Goal: Task Accomplishment & Management: Manage account settings

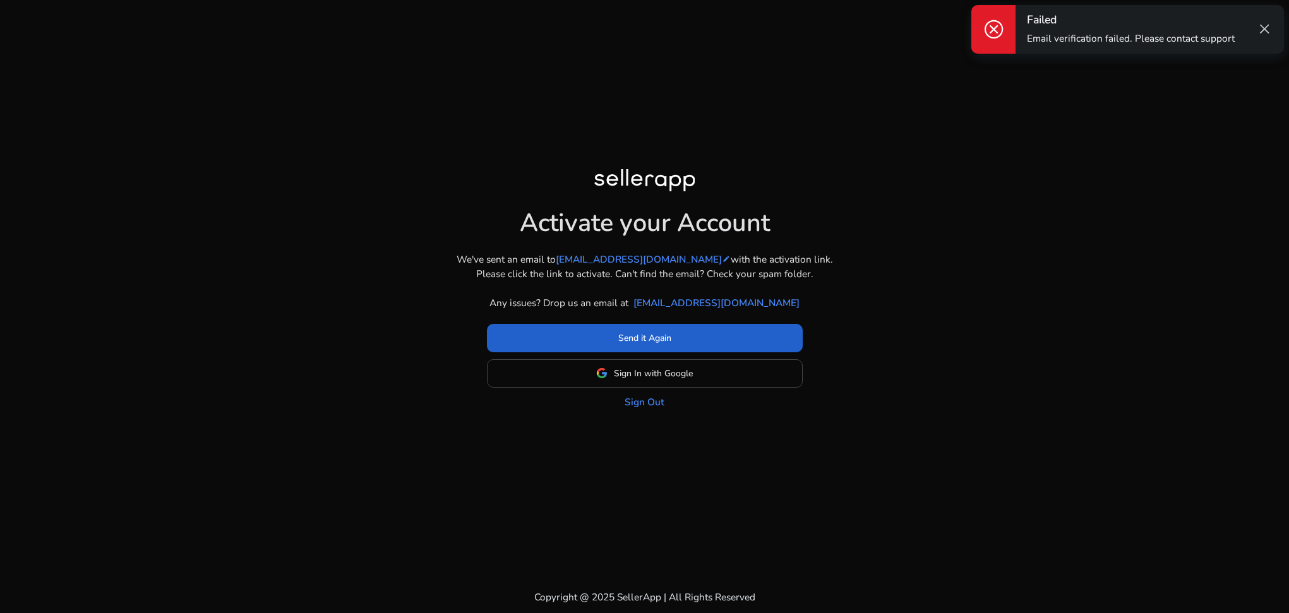
click at [633, 345] on span at bounding box center [645, 338] width 316 height 30
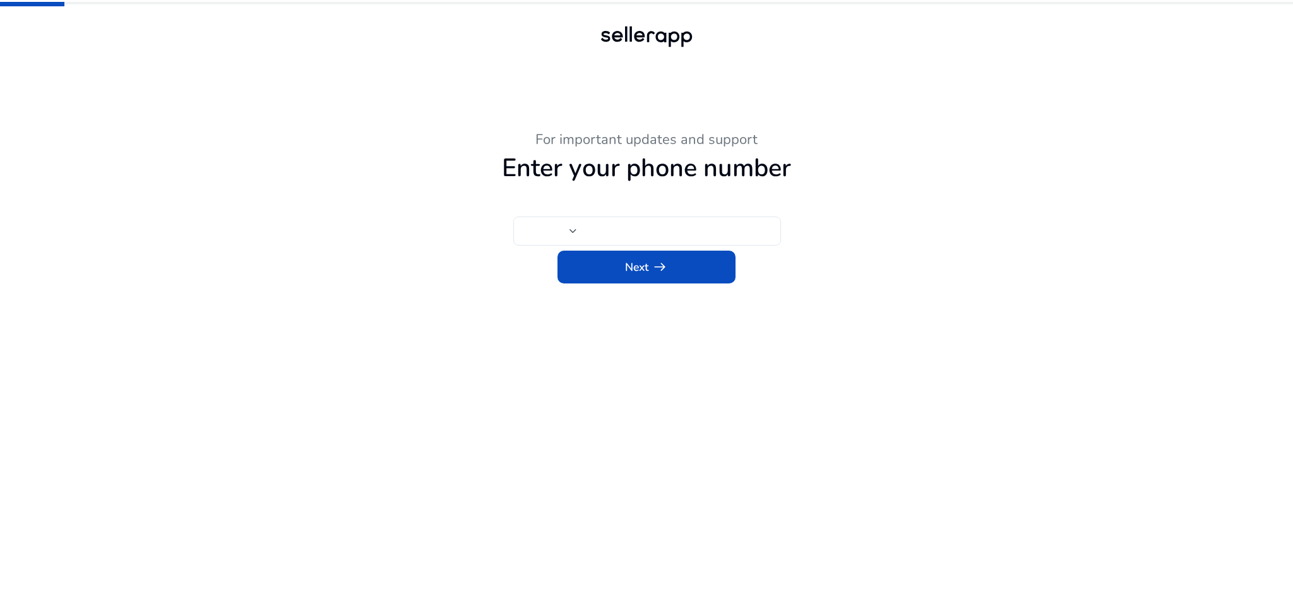
type input "***"
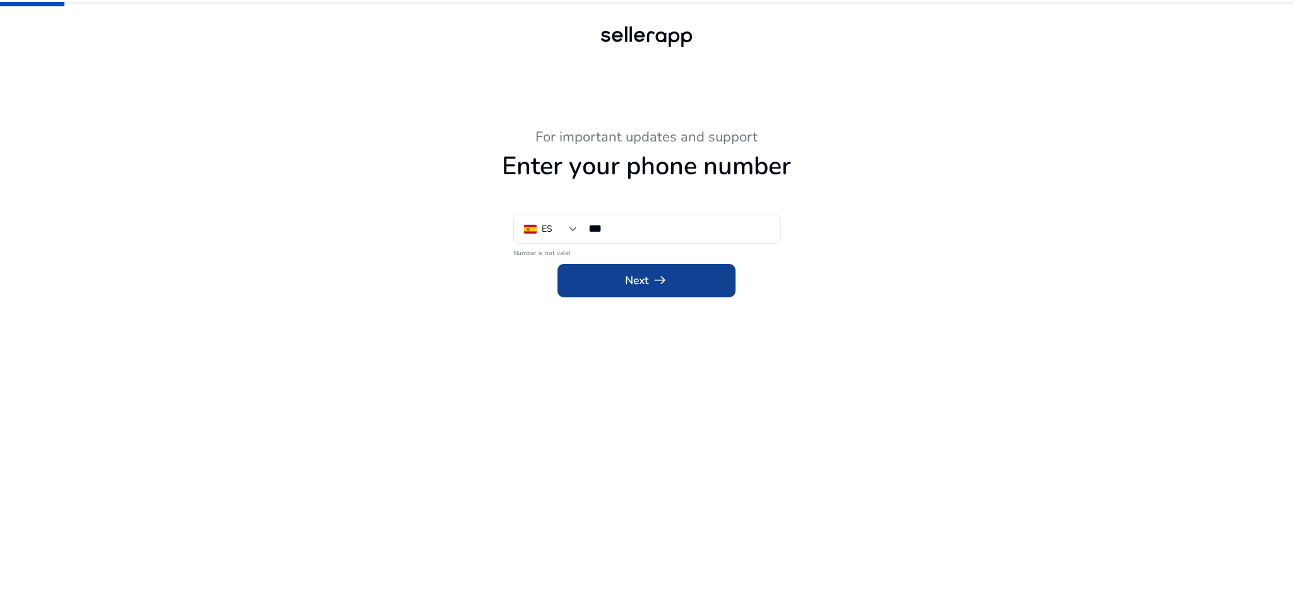
click at [649, 285] on span "Next arrow_right_alt" at bounding box center [646, 280] width 42 height 16
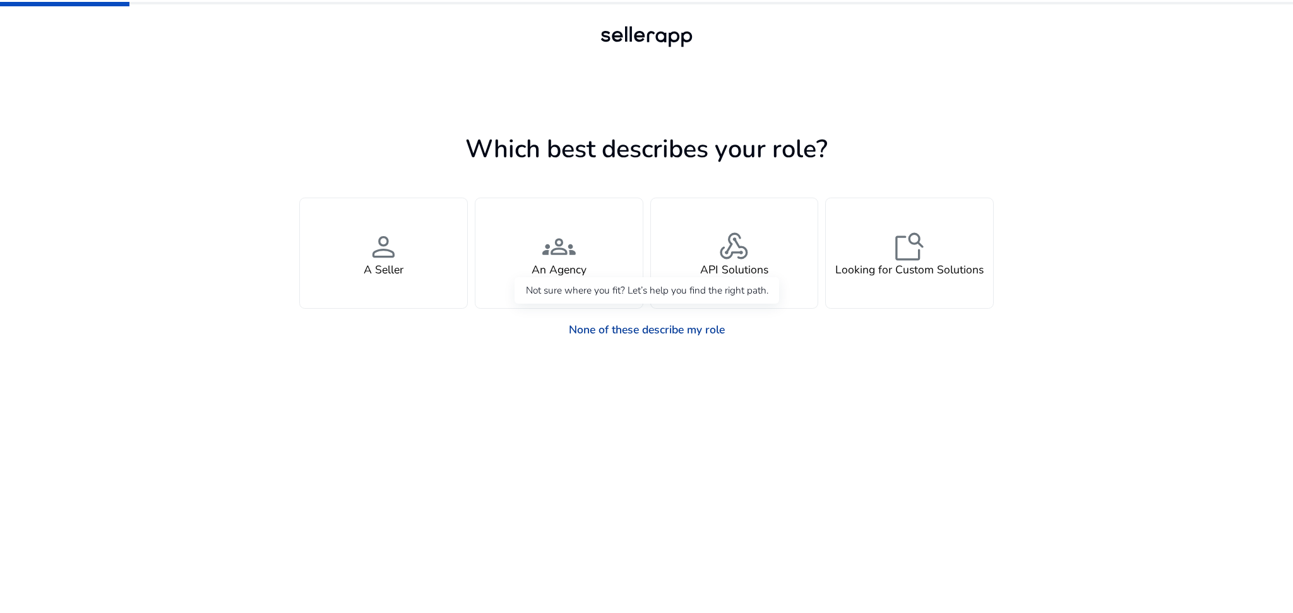
click at [635, 330] on link "None of these describe my role" at bounding box center [647, 330] width 178 height 28
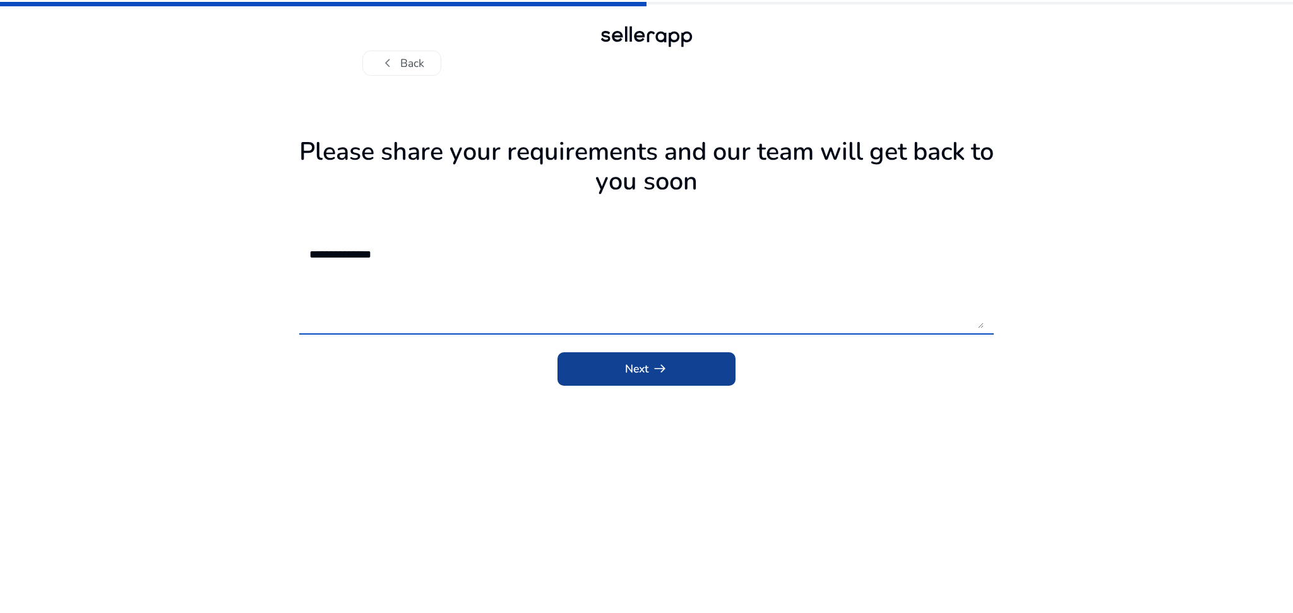
type textarea "**********"
click at [635, 379] on span "submit" at bounding box center [647, 369] width 178 height 30
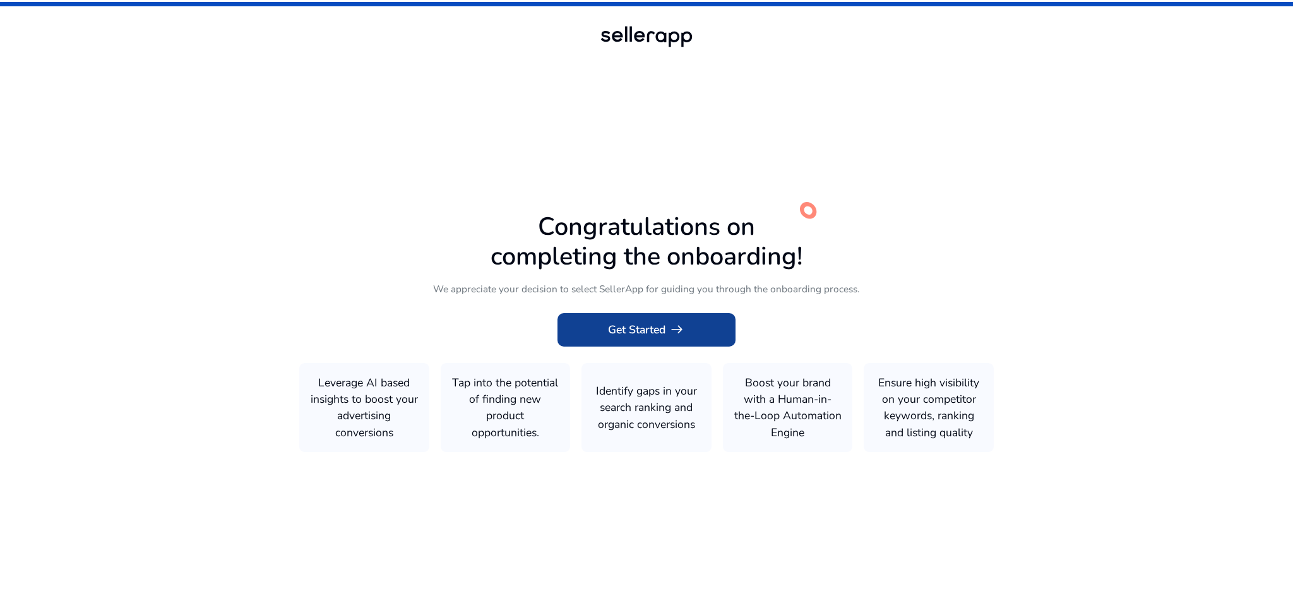
click at [673, 340] on span at bounding box center [647, 330] width 178 height 30
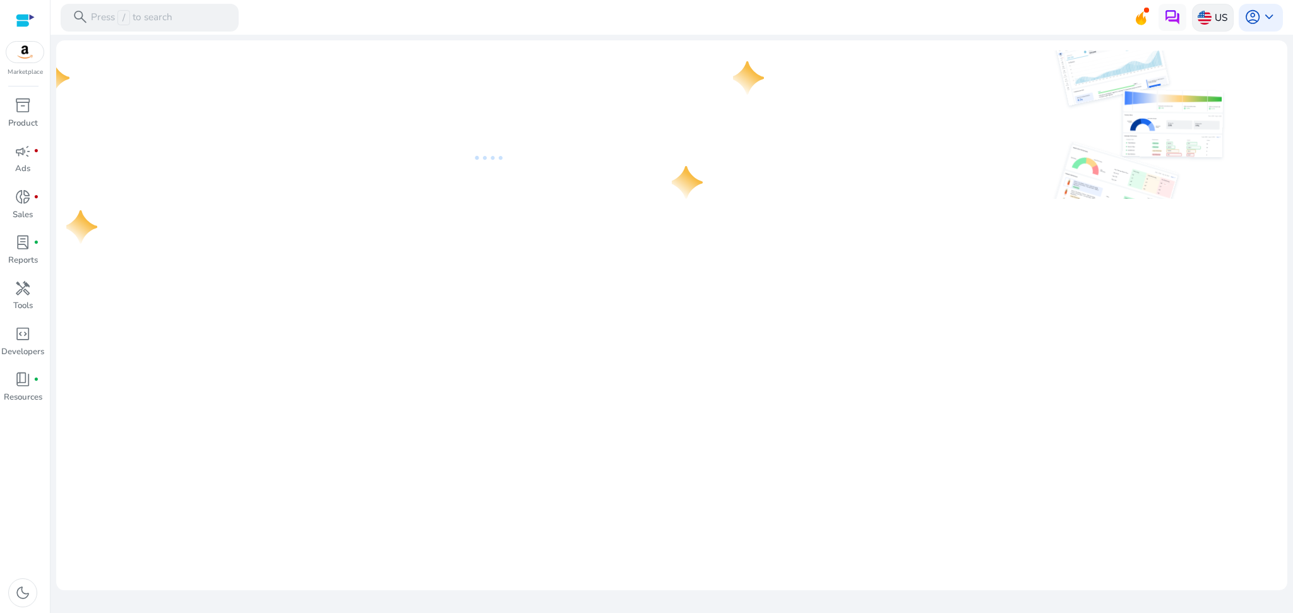
click at [1210, 18] on img at bounding box center [1205, 18] width 14 height 14
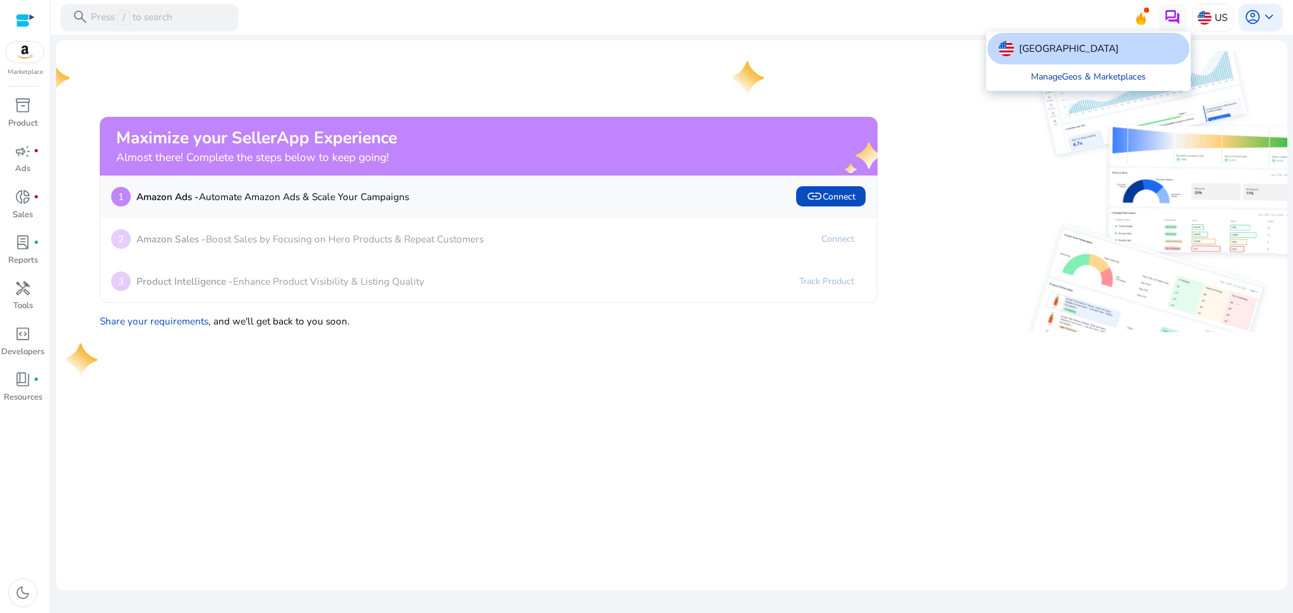
click at [1098, 83] on link "Manage Geos & Marketplaces" at bounding box center [1088, 76] width 137 height 25
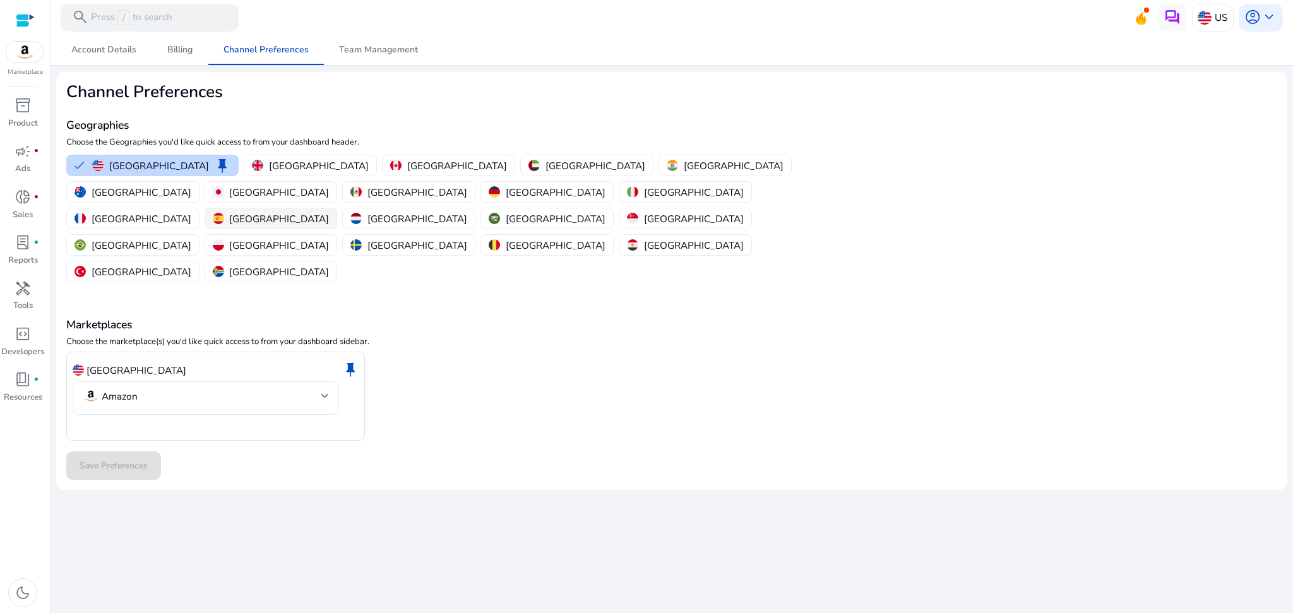
click at [213, 212] on div "Spain" at bounding box center [271, 218] width 117 height 13
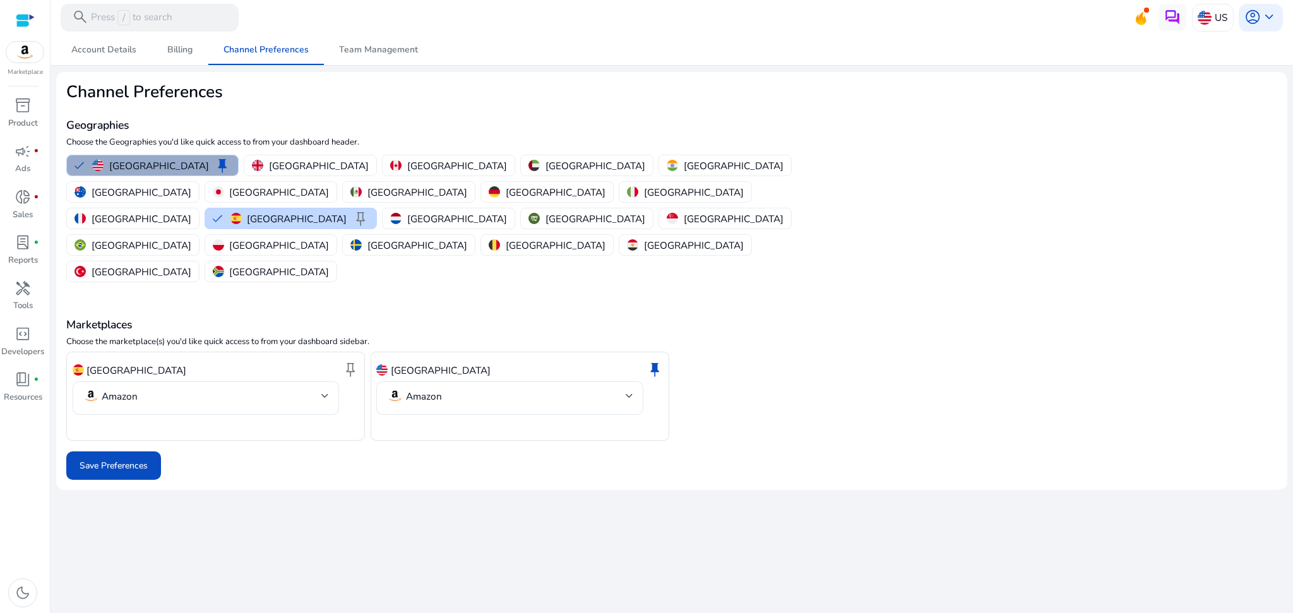
click at [163, 174] on button "United States keep" at bounding box center [153, 165] width 172 height 20
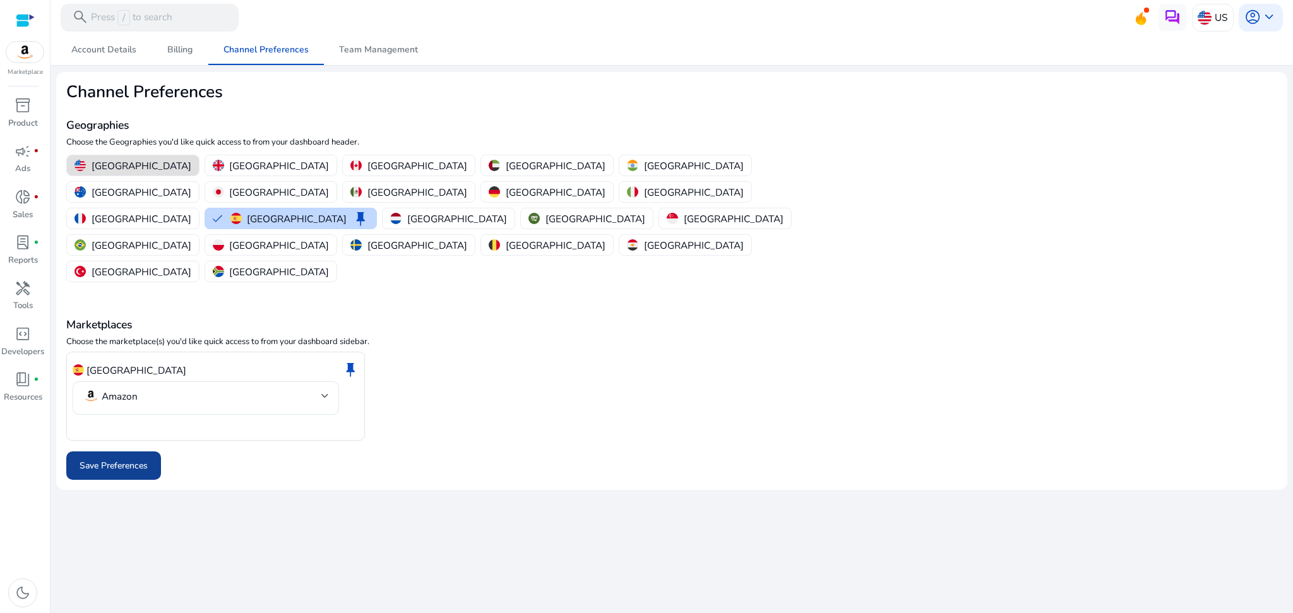
click at [146, 459] on span "Save Preferences" at bounding box center [114, 465] width 68 height 13
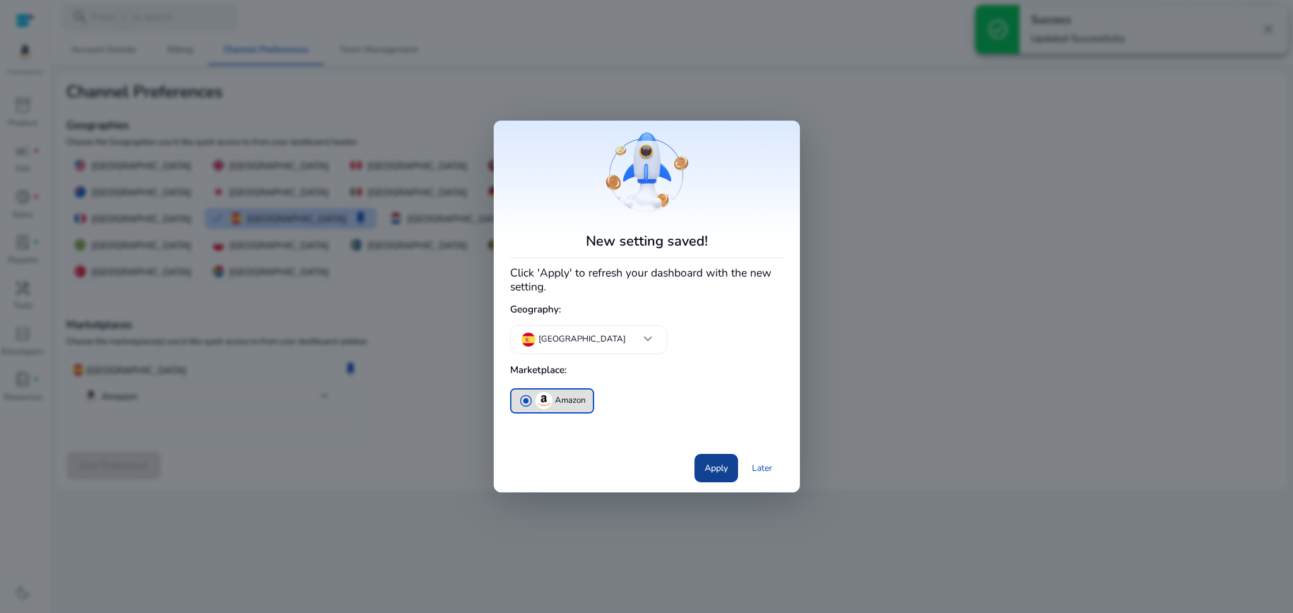
click at [705, 466] on span "Apply" at bounding box center [716, 468] width 23 height 13
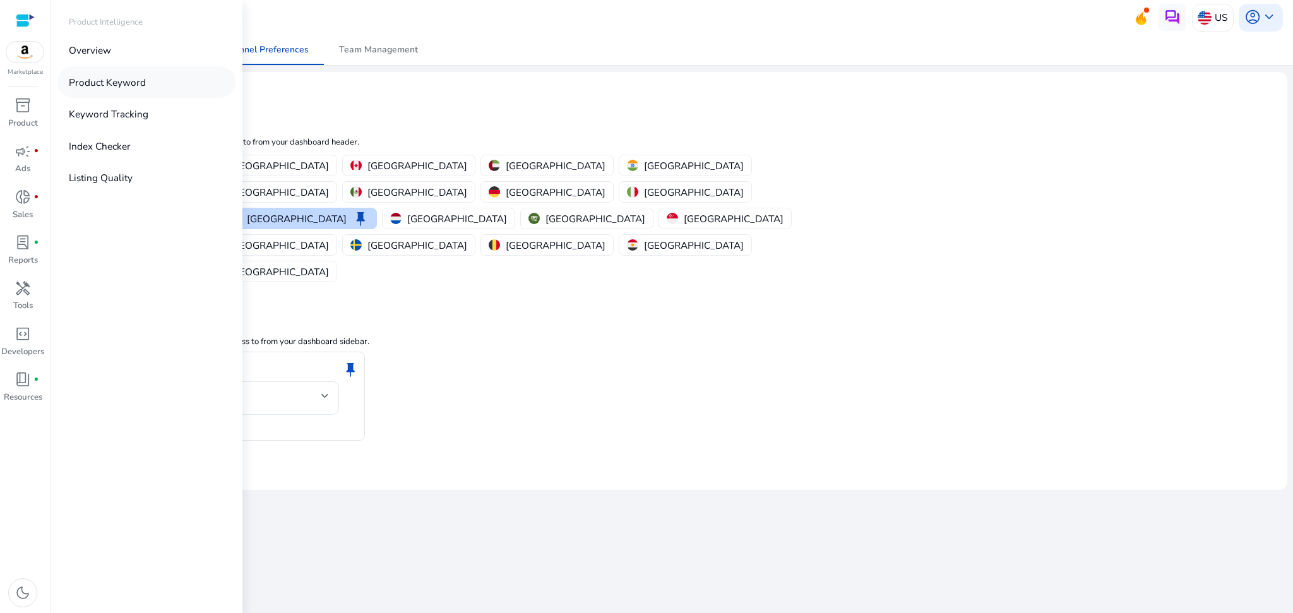
click at [114, 84] on p "Product Keyword" at bounding box center [107, 82] width 77 height 15
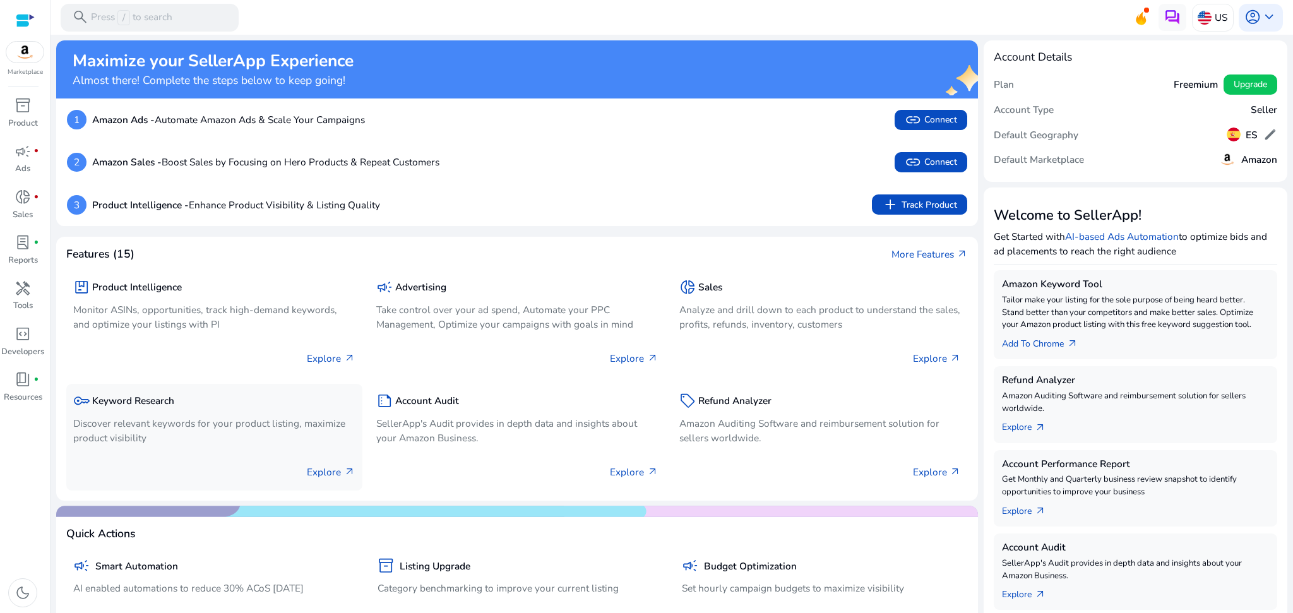
click at [328, 476] on p "Explore arrow_outward" at bounding box center [331, 472] width 48 height 15
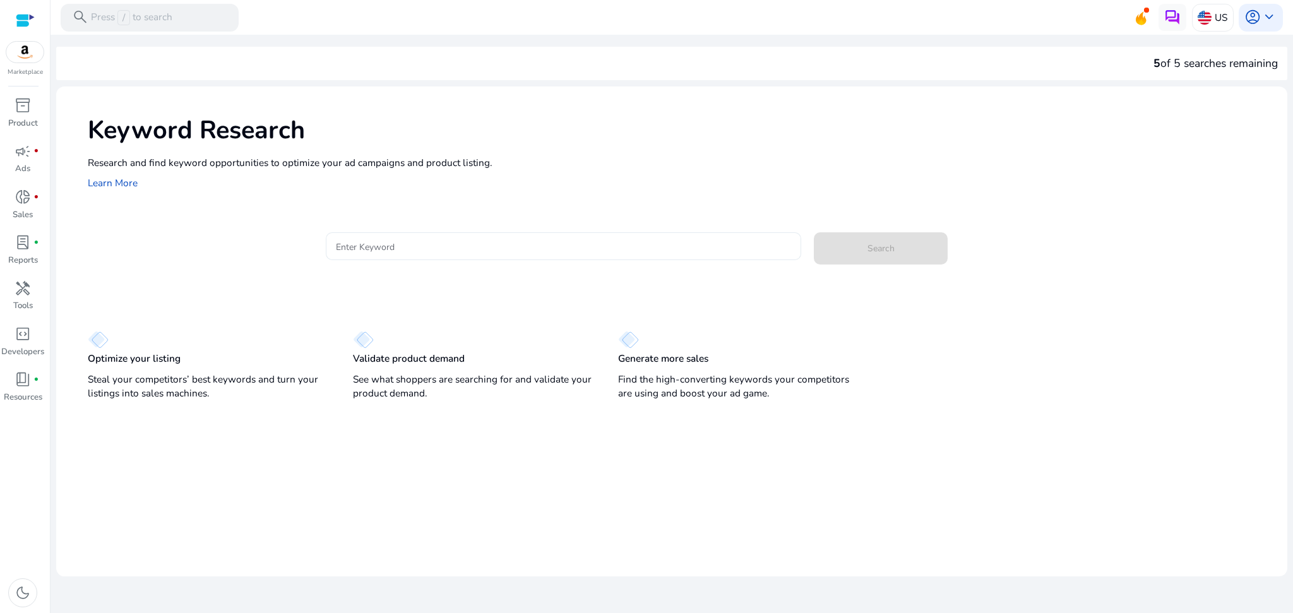
click at [414, 249] on input "Enter Keyword" at bounding box center [564, 246] width 456 height 14
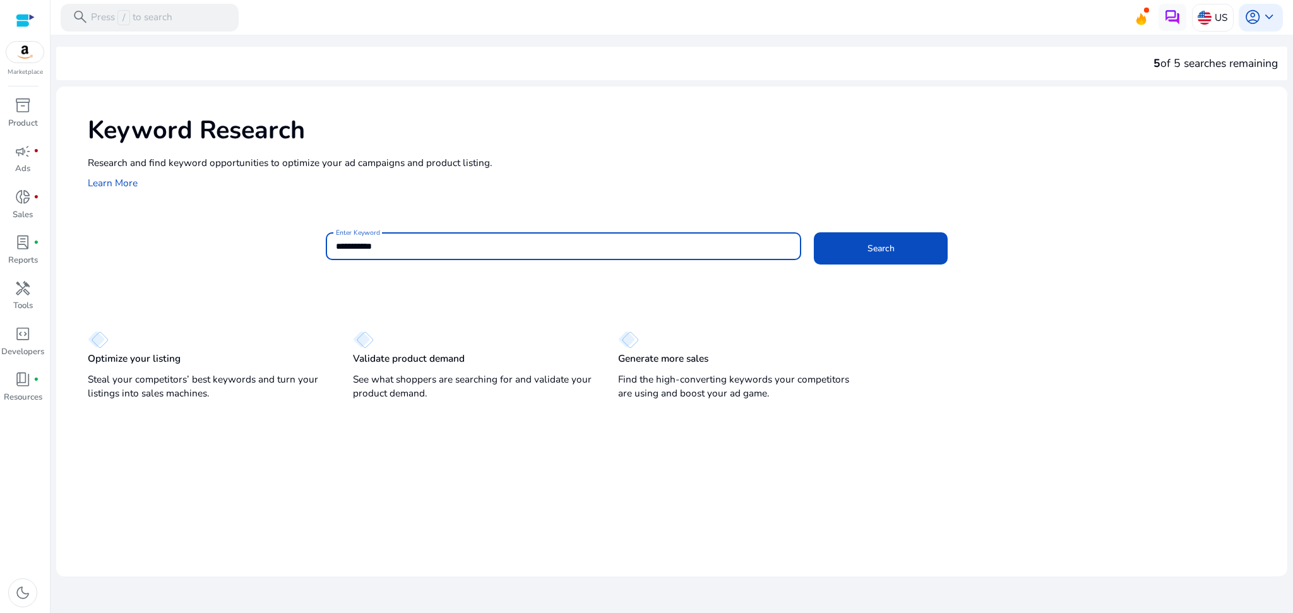
type input "**********"
click at [814, 232] on button "Search" at bounding box center [880, 248] width 133 height 32
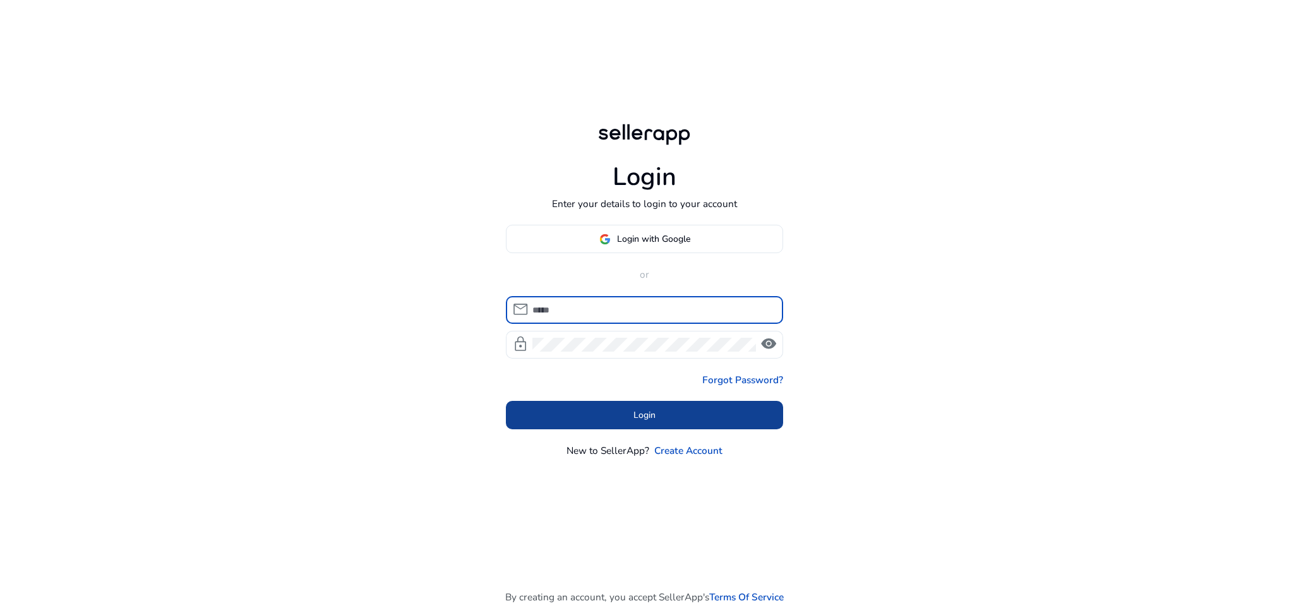
type input "**********"
click at [670, 421] on span at bounding box center [645, 415] width 278 height 30
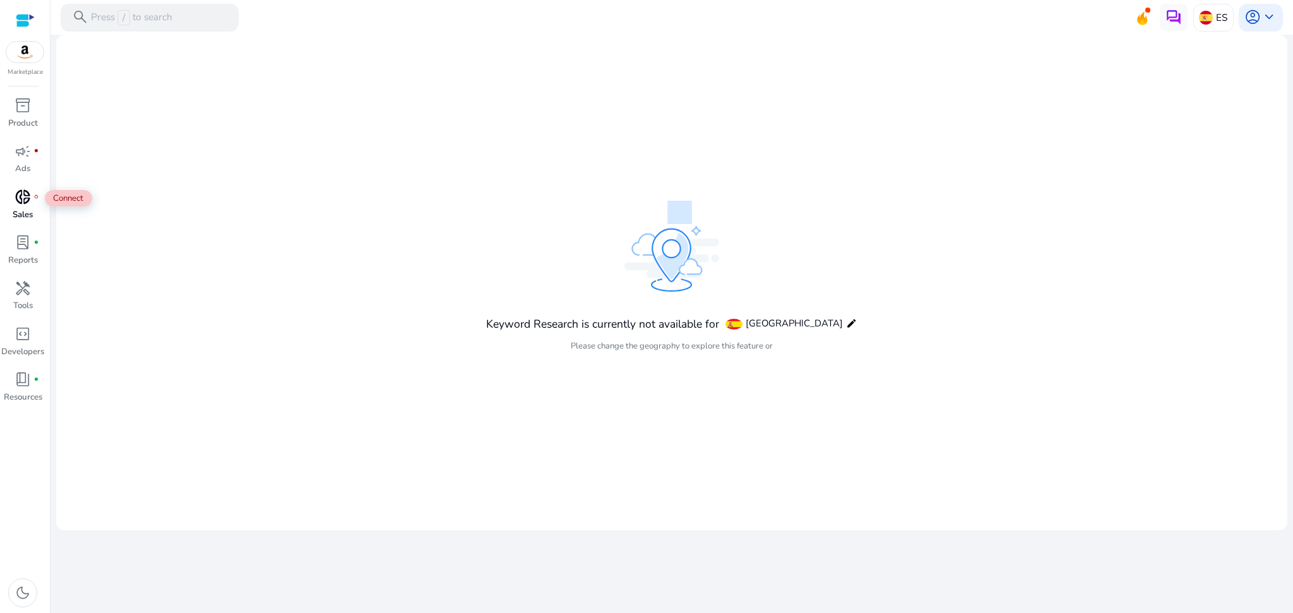
click at [32, 201] on div "donut_small fiber_manual_record" at bounding box center [22, 197] width 39 height 22
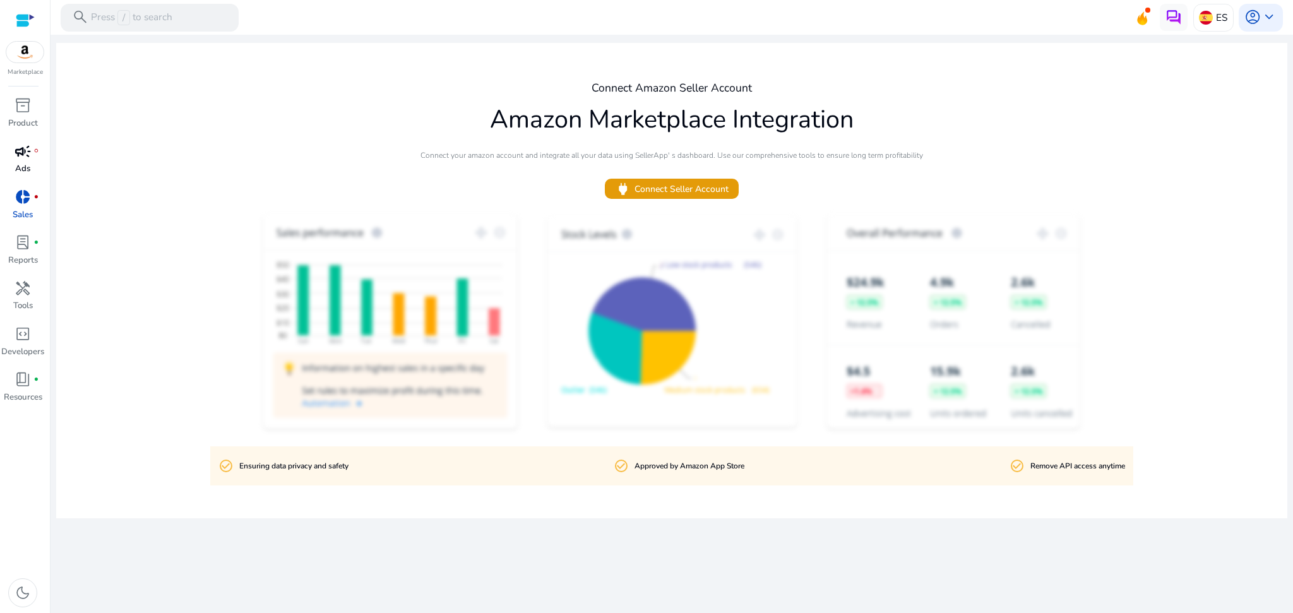
click at [30, 157] on span "campaign" at bounding box center [23, 151] width 16 height 16
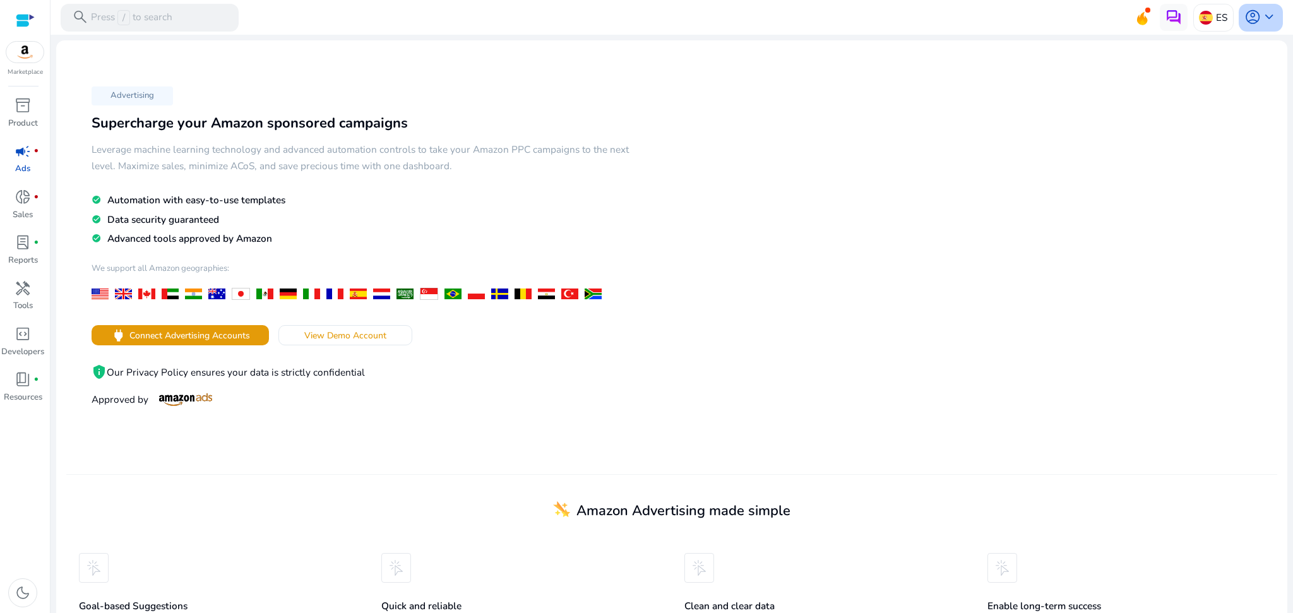
click at [1251, 12] on span "account_circle" at bounding box center [1253, 17] width 16 height 16
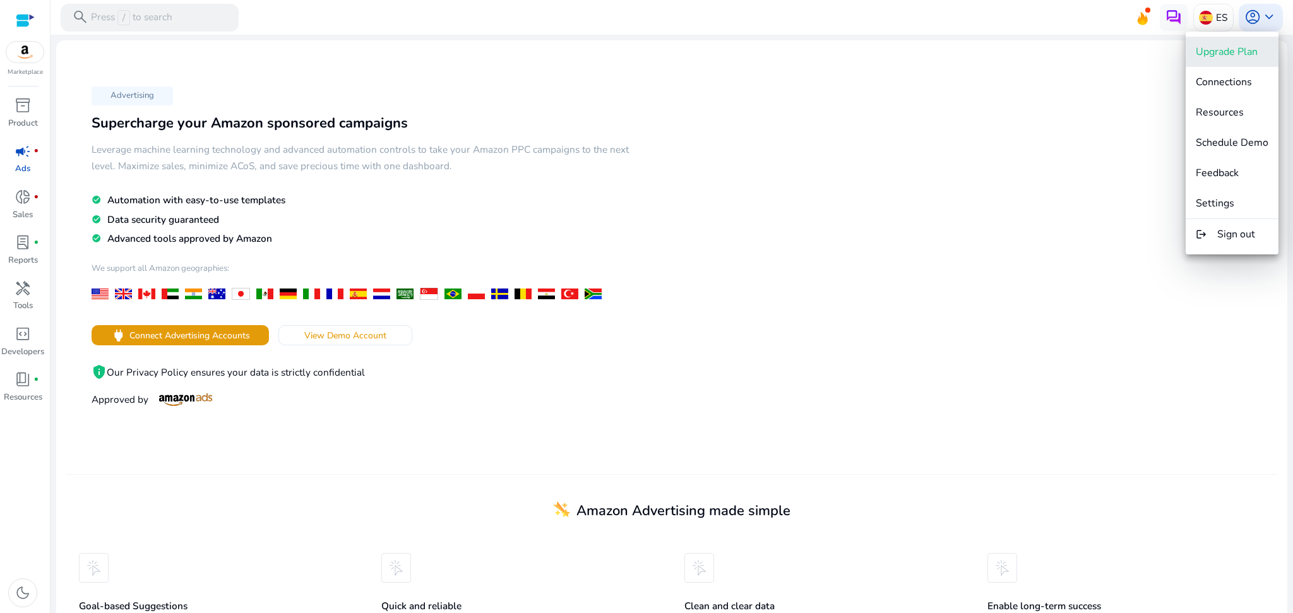
click at [1219, 50] on span "Upgrade Plan" at bounding box center [1227, 52] width 62 height 14
